Goal: Transaction & Acquisition: Book appointment/travel/reservation

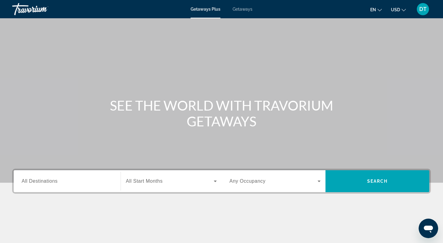
click at [203, 11] on span "Getaways Plus" at bounding box center [206, 9] width 30 height 5
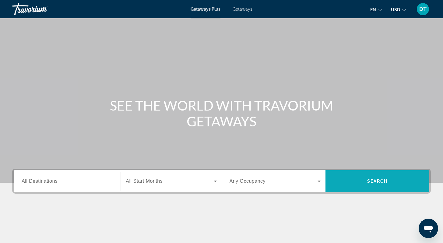
click at [373, 181] on span "Search" at bounding box center [377, 181] width 21 height 5
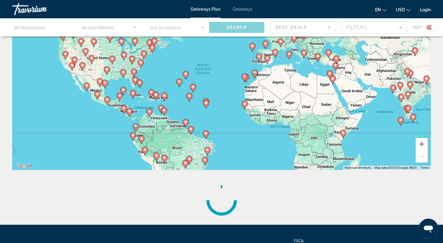
scroll to position [55, 0]
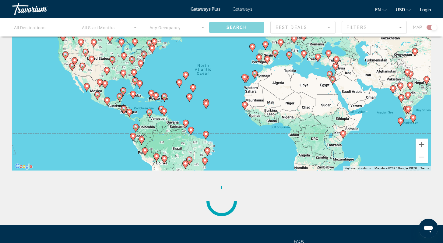
click at [329, 27] on div "Main content" at bounding box center [221, 27] width 443 height 18
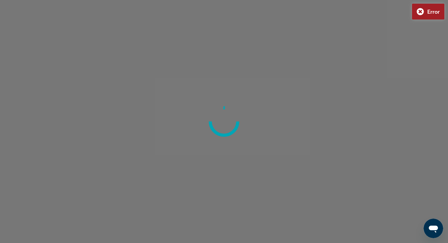
type input "**********"
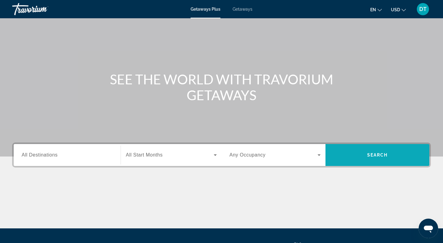
scroll to position [26, 0]
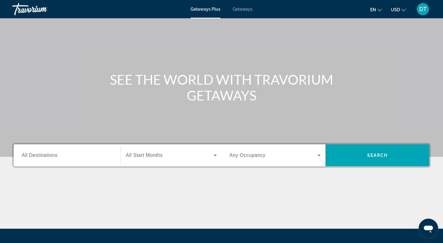
click at [245, 9] on span "Getaways" at bounding box center [243, 9] width 20 height 5
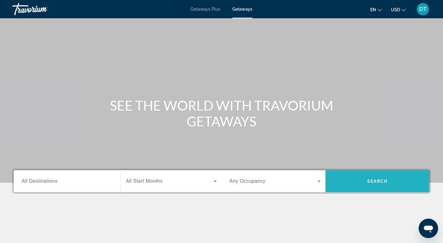
click at [371, 180] on span "Search" at bounding box center [377, 181] width 21 height 5
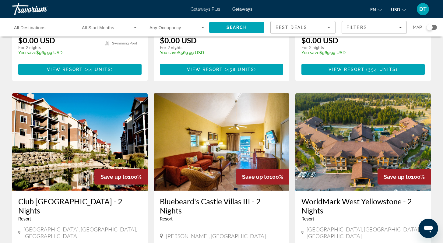
scroll to position [623, 0]
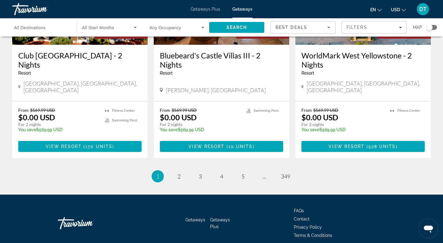
drag, startPoint x: 447, startPoint y: 197, endPoint x: 447, endPoint y: 231, distance: 34.1
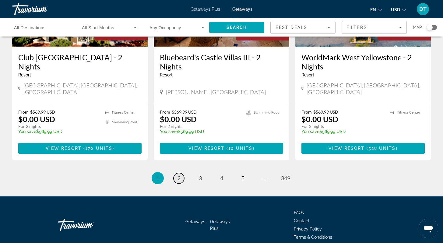
click at [176, 173] on link "page 2" at bounding box center [179, 178] width 11 height 11
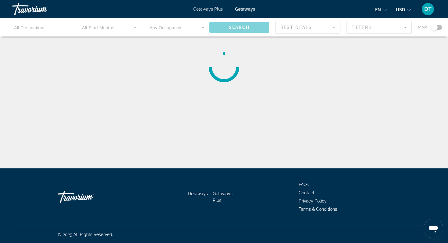
click at [133, 27] on div "Main content" at bounding box center [224, 27] width 448 height 18
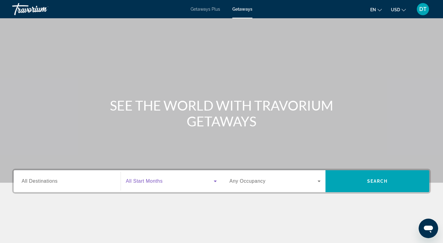
click at [213, 181] on icon "Search widget" at bounding box center [215, 180] width 7 height 7
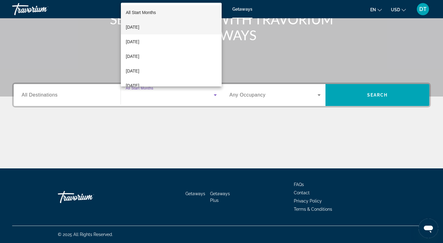
click at [155, 28] on mat-option "[DATE]" at bounding box center [171, 27] width 100 height 15
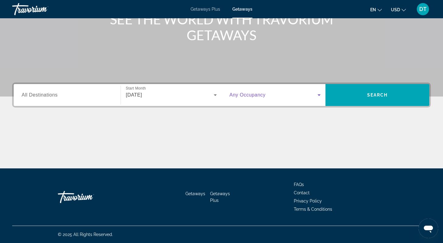
click at [318, 95] on icon "Search widget" at bounding box center [319, 95] width 3 height 2
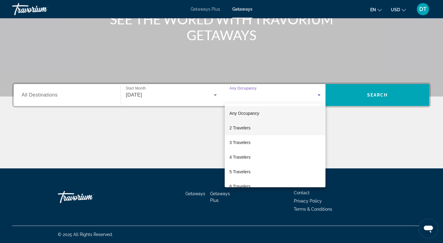
click at [247, 128] on span "2 Travelers" at bounding box center [240, 127] width 21 height 7
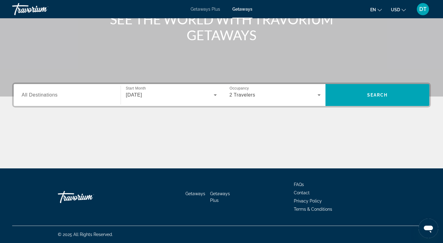
click at [201, 9] on span "Getaways Plus" at bounding box center [206, 9] width 30 height 5
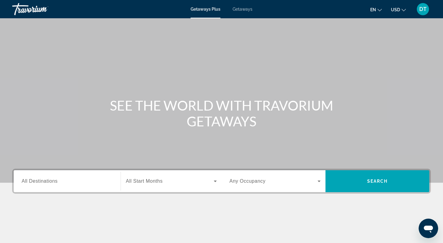
click at [215, 180] on icon "Search widget" at bounding box center [215, 180] width 7 height 7
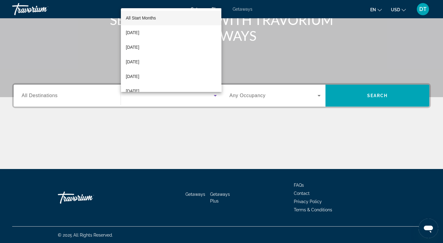
scroll to position [86, 0]
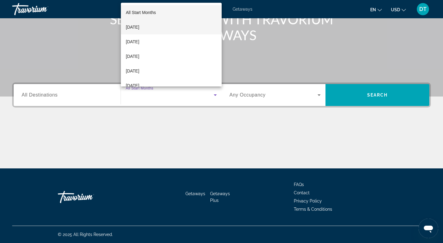
click at [139, 27] on span "[DATE]" at bounding box center [132, 26] width 13 height 7
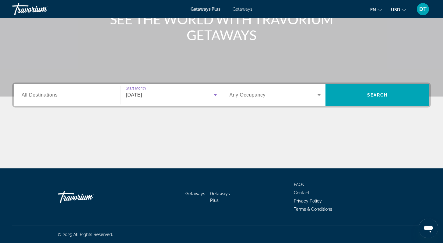
click at [321, 93] on icon "Search widget" at bounding box center [318, 94] width 7 height 7
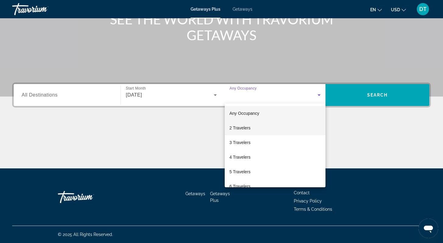
click at [250, 128] on span "2 Travelers" at bounding box center [240, 127] width 21 height 7
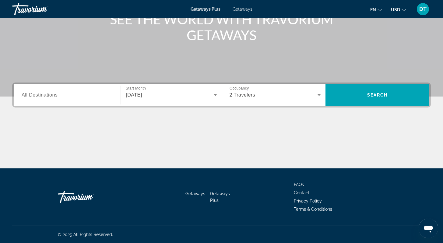
click at [404, 9] on icon "Change currency" at bounding box center [404, 10] width 4 height 4
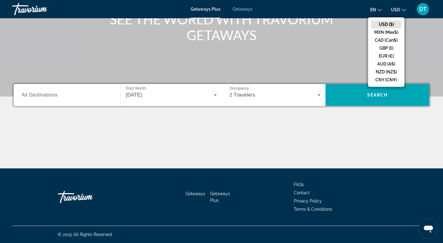
click at [404, 9] on icon "Change currency" at bounding box center [404, 10] width 4 height 4
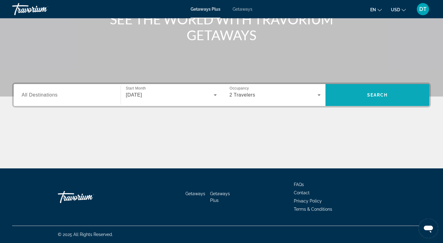
click at [373, 97] on span "Search" at bounding box center [377, 95] width 21 height 5
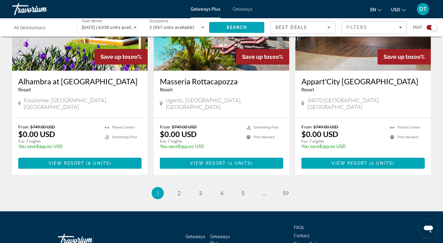
scroll to position [940, 0]
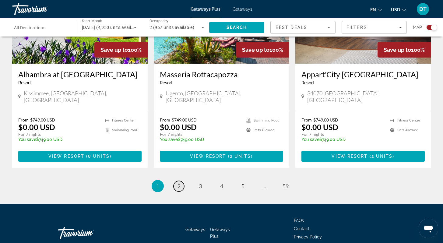
click at [179, 183] on span "2" at bounding box center [178, 186] width 3 height 7
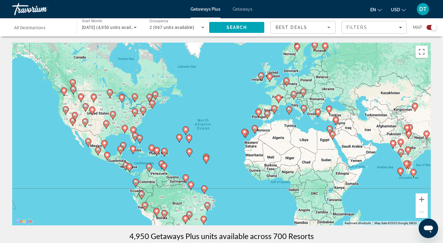
click at [92, 111] on image "Main content" at bounding box center [92, 110] width 4 height 4
type input "**********"
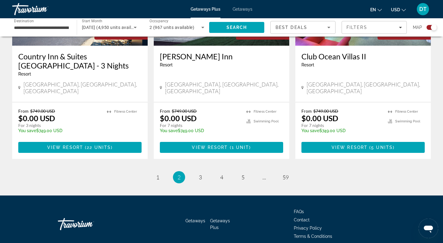
scroll to position [940, 0]
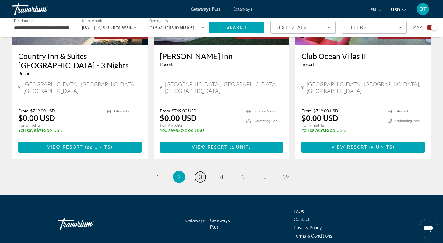
click at [201, 174] on span "3" at bounding box center [200, 177] width 3 height 7
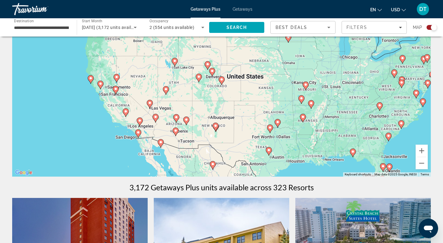
scroll to position [48, 0]
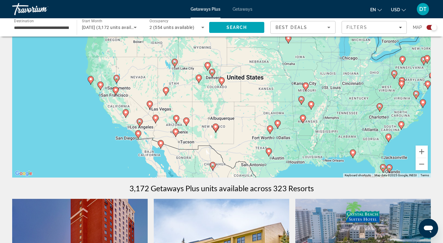
click at [388, 161] on div "To activate drag with keyboard, press Alt + Enter. Once in keyboard drag state,…" at bounding box center [221, 86] width 419 height 183
click at [422, 150] on button "Zoom in" at bounding box center [422, 152] width 12 height 12
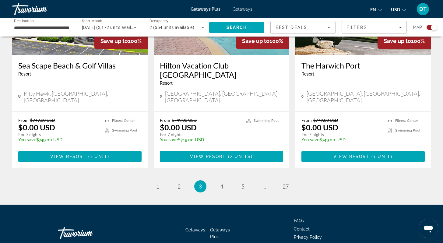
scroll to position [967, 0]
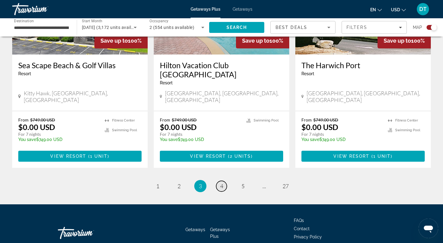
click at [223, 183] on span "4" at bounding box center [221, 186] width 3 height 7
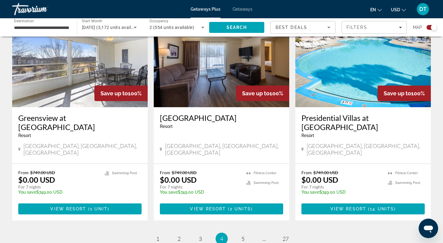
scroll to position [950, 0]
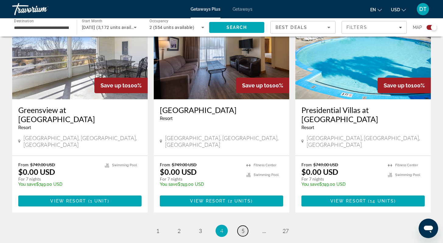
click at [241, 227] on span "5" at bounding box center [242, 230] width 3 height 7
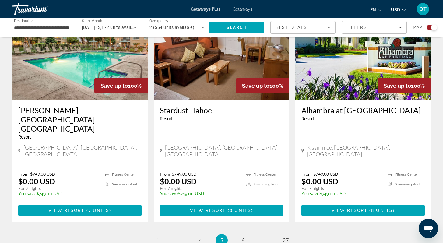
scroll to position [913, 0]
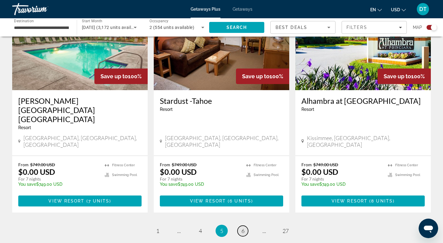
click at [242, 227] on span "6" at bounding box center [242, 230] width 3 height 7
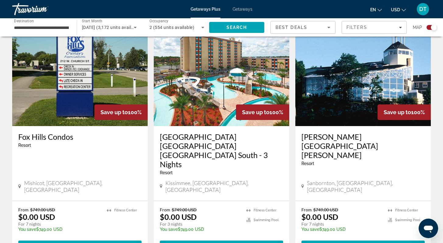
scroll to position [889, 0]
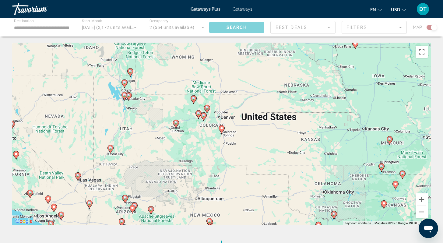
click at [421, 212] on button "Zoom out" at bounding box center [422, 212] width 12 height 12
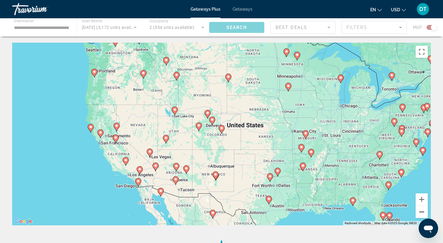
click at [420, 212] on button "Zoom out" at bounding box center [422, 212] width 12 height 12
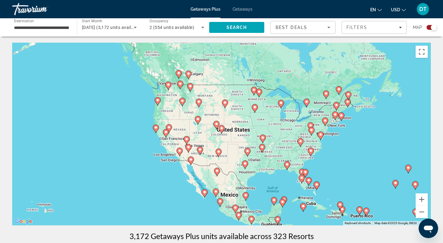
click at [229, 195] on div "To activate drag with keyboard, press Alt + Enter. Once in keyboard drag state,…" at bounding box center [221, 134] width 419 height 183
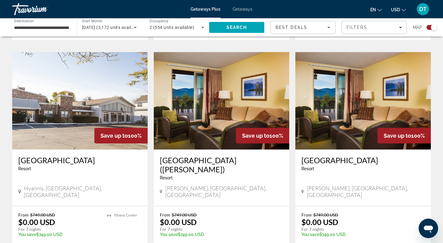
scroll to position [865, 0]
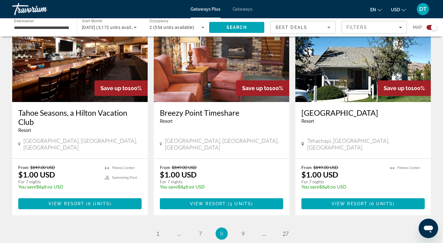
scroll to position [949, 0]
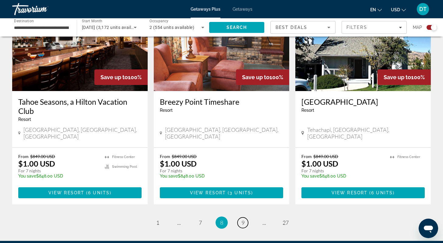
click at [241, 219] on span "9" at bounding box center [242, 222] width 3 height 7
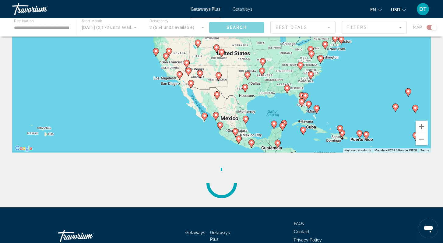
scroll to position [73, 0]
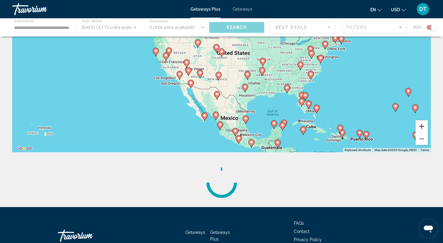
click at [420, 125] on button "Zoom in" at bounding box center [422, 126] width 12 height 12
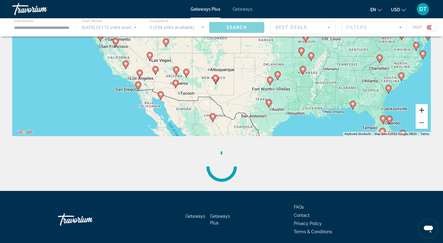
scroll to position [90, 0]
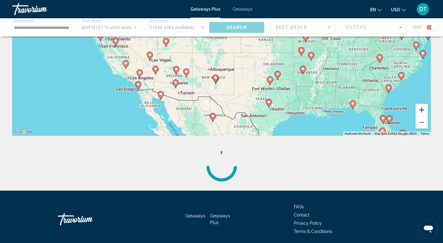
click at [422, 111] on button "Zoom in" at bounding box center [422, 110] width 12 height 12
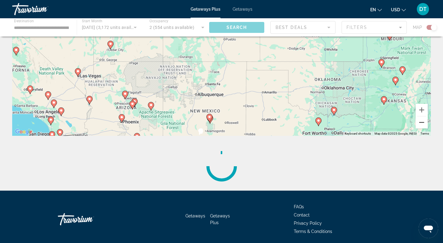
click at [420, 122] on button "Zoom out" at bounding box center [422, 122] width 12 height 12
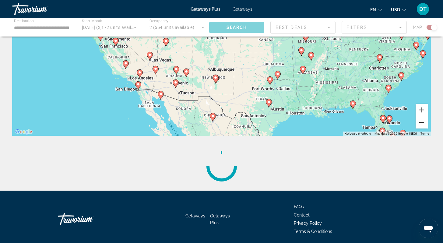
click at [420, 120] on button "Zoom out" at bounding box center [422, 122] width 12 height 12
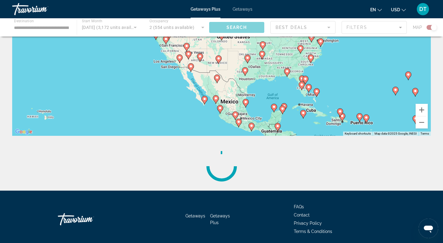
click at [363, 118] on div "To activate drag with keyboard, press Alt + Enter. Once in keyboard drag state,…" at bounding box center [221, 44] width 419 height 183
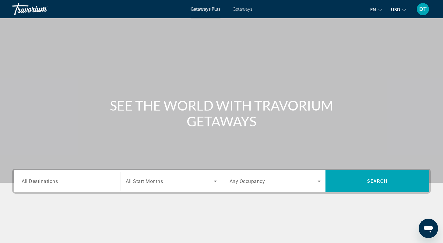
click at [152, 181] on span "All Start Months" at bounding box center [144, 181] width 37 height 6
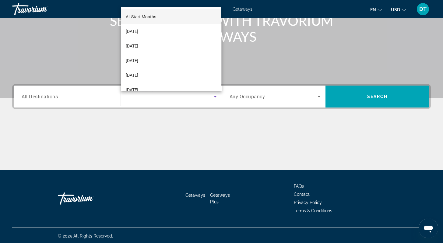
scroll to position [86, 0]
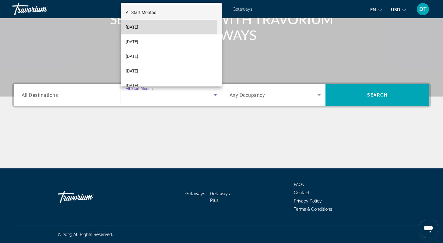
click at [153, 27] on mat-option "[DATE]" at bounding box center [171, 27] width 100 height 15
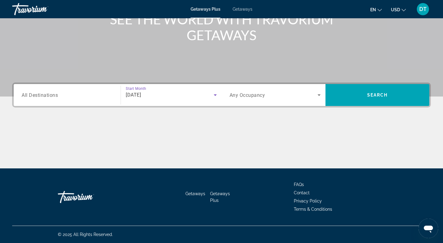
click at [318, 94] on icon "Search widget" at bounding box center [318, 94] width 7 height 7
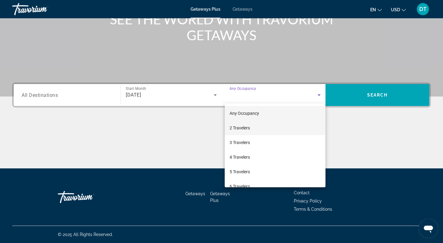
click at [233, 126] on span "2 Travelers" at bounding box center [240, 127] width 20 height 7
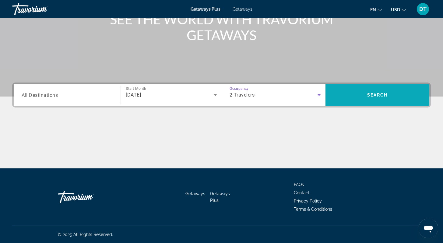
click at [380, 93] on span "Search" at bounding box center [377, 95] width 21 height 5
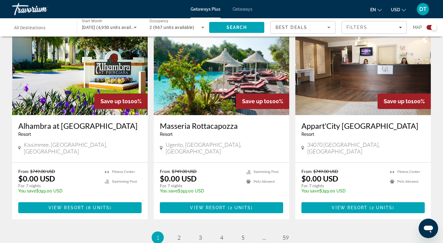
scroll to position [887, 0]
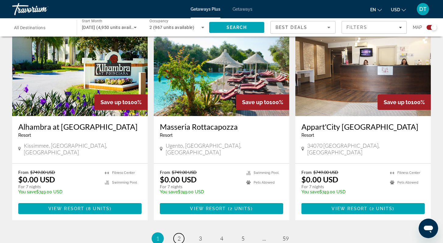
click at [178, 235] on span "2" at bounding box center [178, 238] width 3 height 7
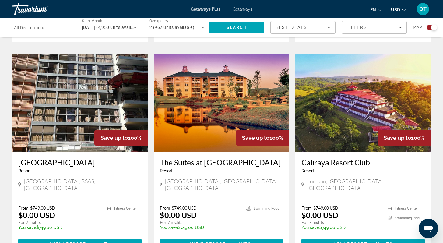
scroll to position [618, 0]
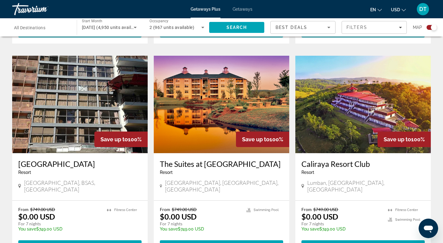
click at [218, 112] on img "Main content" at bounding box center [221, 104] width 135 height 97
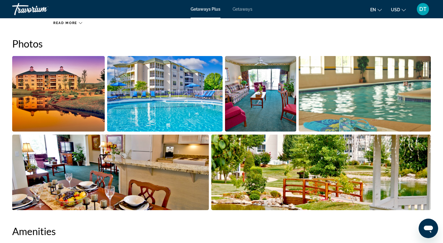
scroll to position [282, 0]
